Goal: Find specific page/section: Find specific page/section

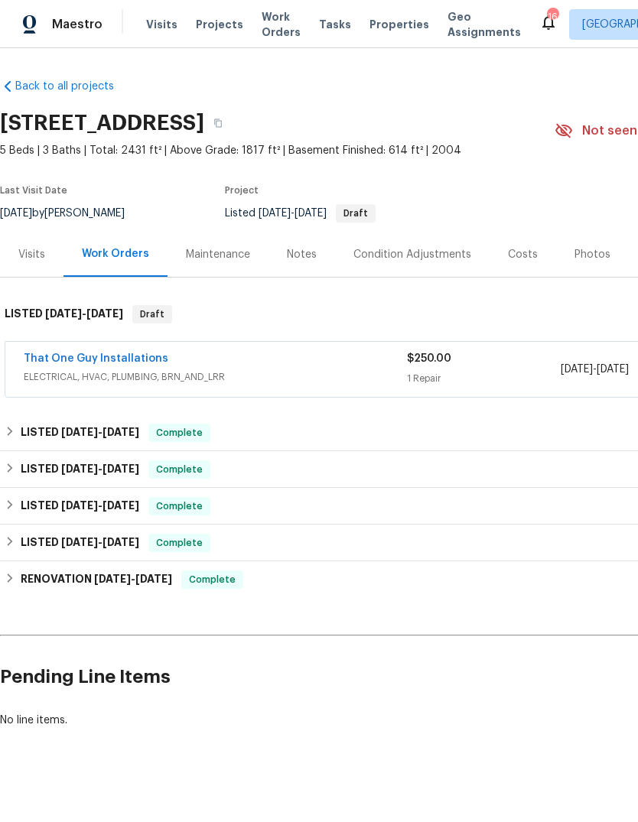
scroll to position [0, 226]
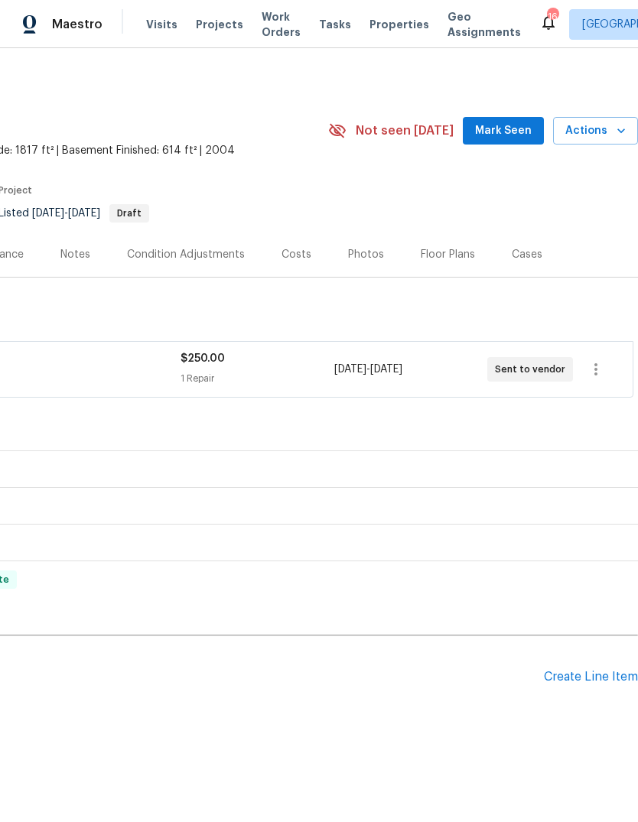
click at [208, 21] on span "Projects" at bounding box center [219, 24] width 47 height 15
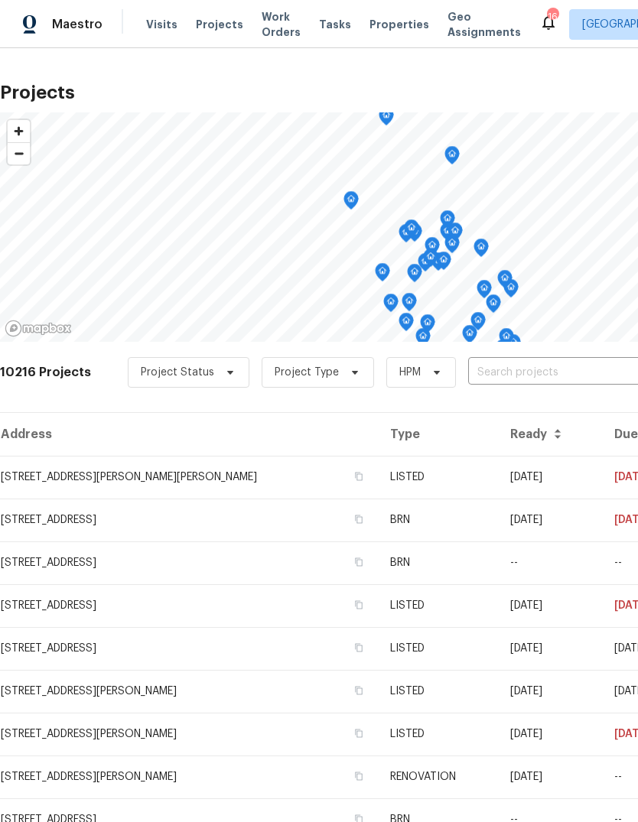
click at [498, 370] on input "text" at bounding box center [555, 373] width 175 height 24
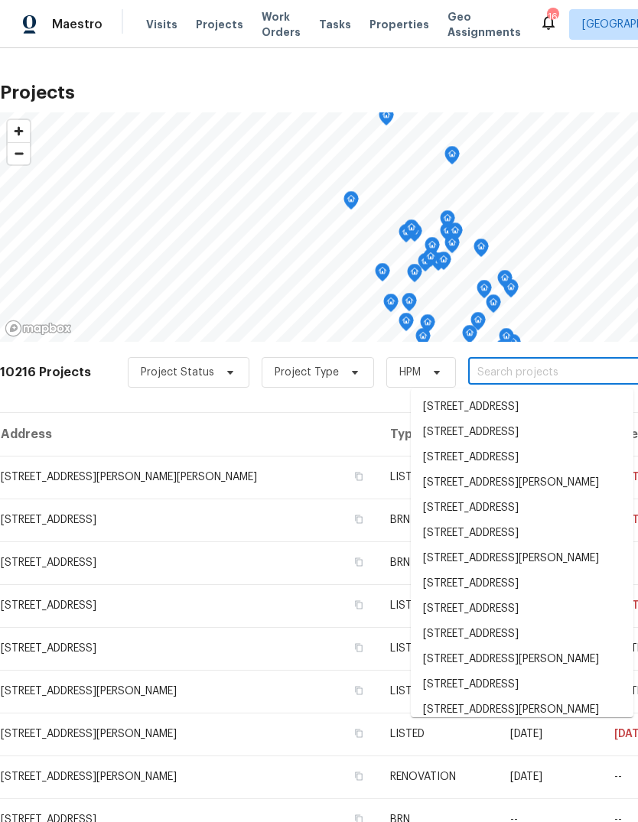
type input "6"
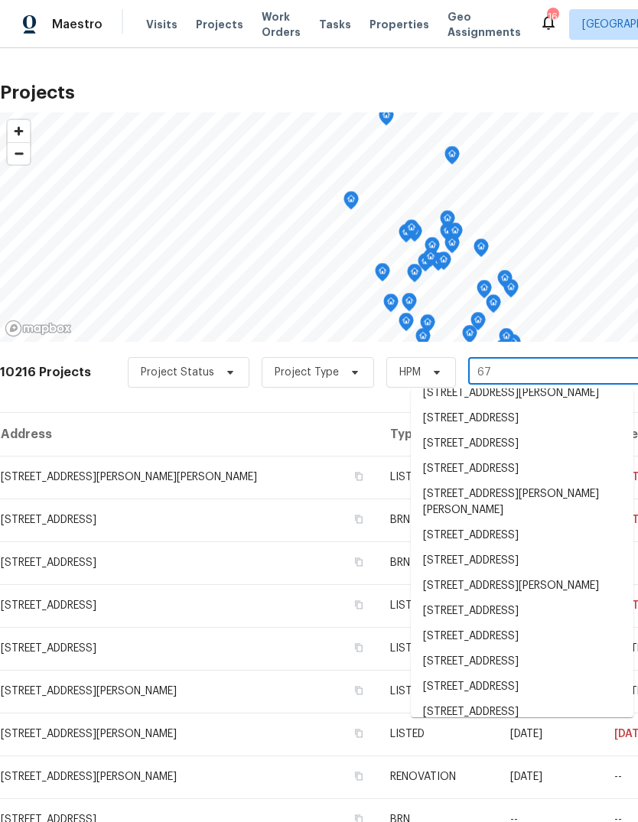
scroll to position [187, 0]
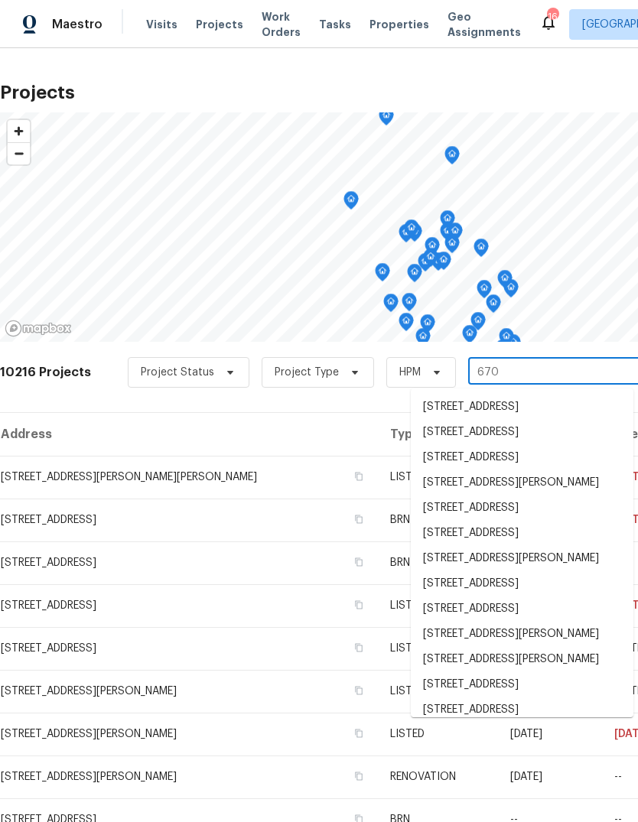
type input "6705"
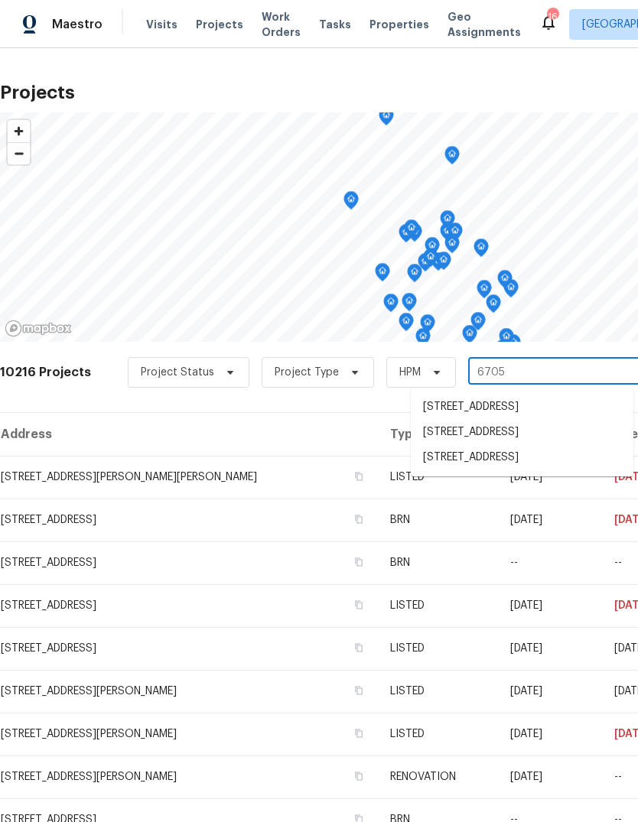
click at [505, 445] on li "[STREET_ADDRESS]" at bounding box center [522, 432] width 222 height 25
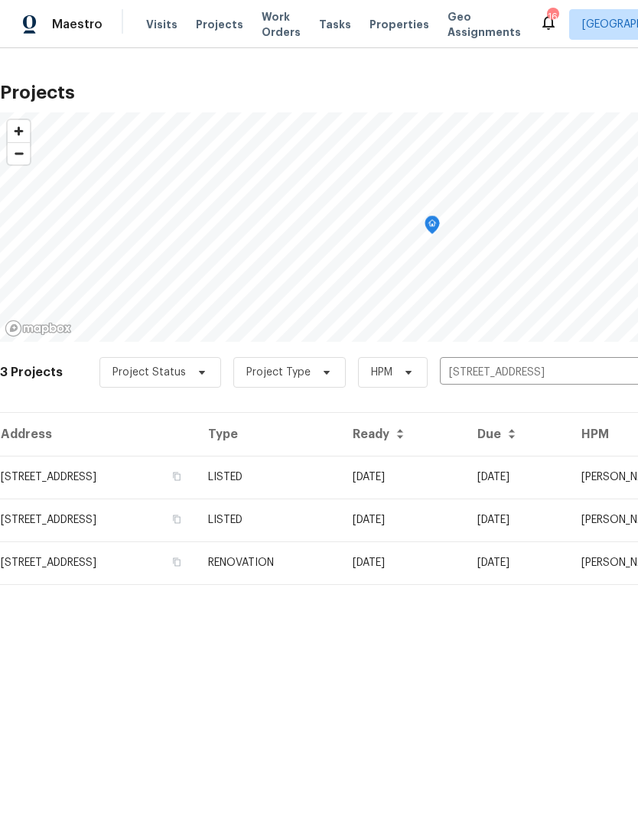
click at [340, 561] on td "RENOVATION" at bounding box center [268, 562] width 144 height 43
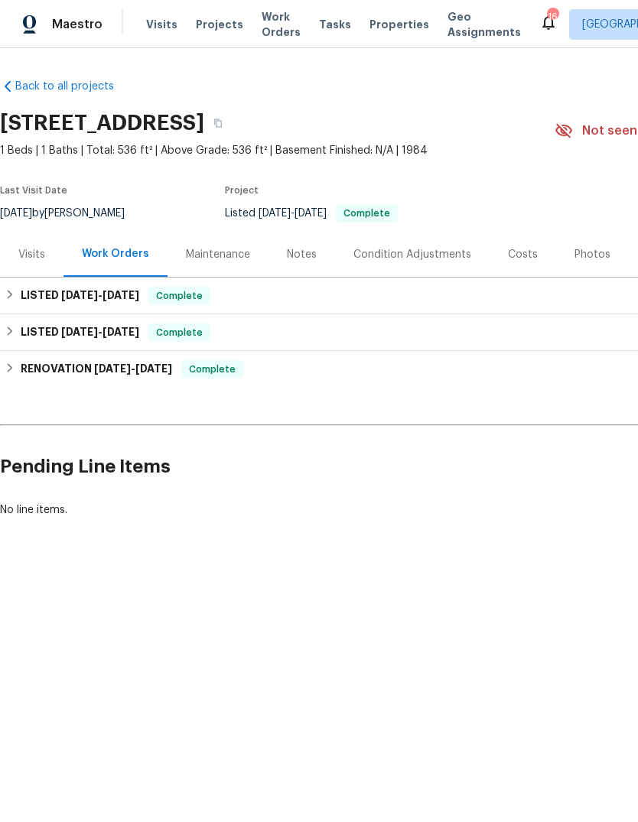
click at [36, 262] on div "Visits" at bounding box center [31, 254] width 63 height 45
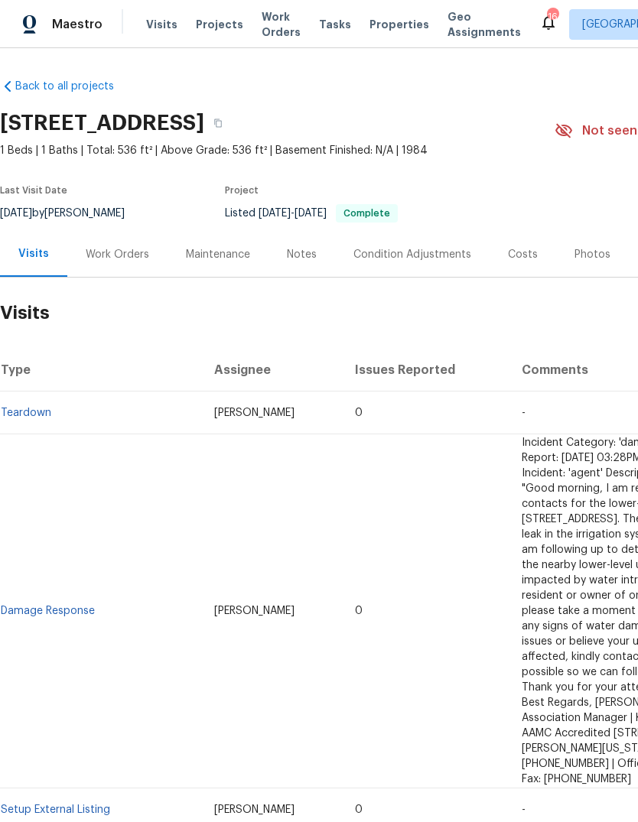
click at [128, 258] on div "Work Orders" at bounding box center [117, 254] width 63 height 15
